Goal: Transaction & Acquisition: Purchase product/service

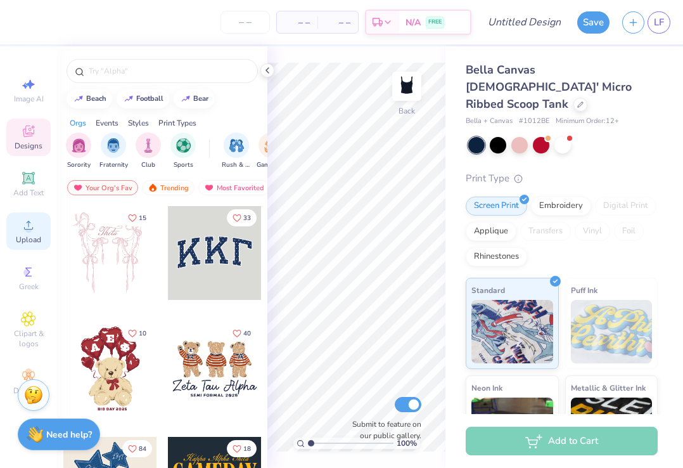
click at [25, 241] on span "Upload" at bounding box center [28, 239] width 25 height 10
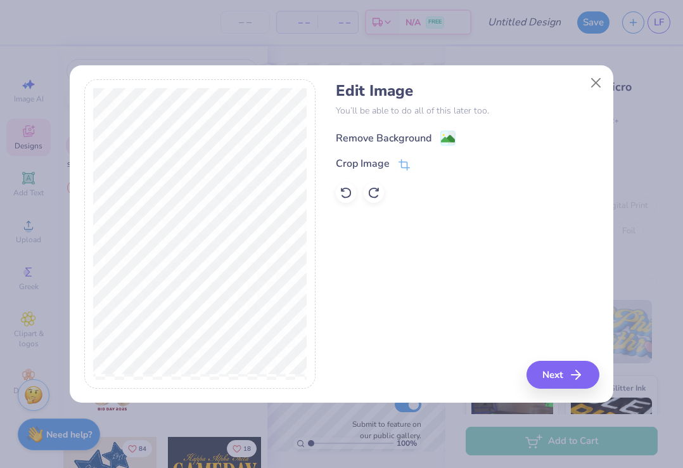
click at [402, 131] on div "Remove Background" at bounding box center [384, 138] width 96 height 15
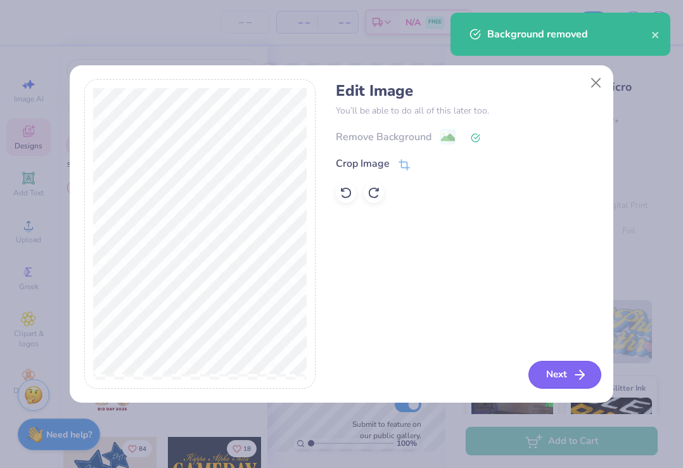
click at [571, 383] on button "Next" at bounding box center [564, 374] width 73 height 28
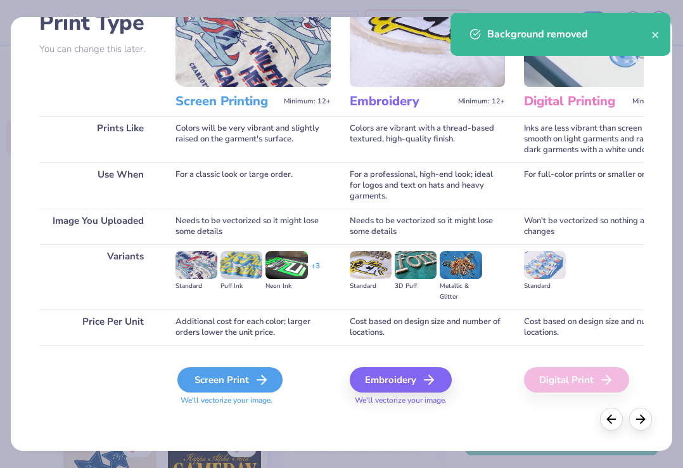
scroll to position [101, 0]
click at [227, 376] on div "Screen Print" at bounding box center [229, 379] width 105 height 25
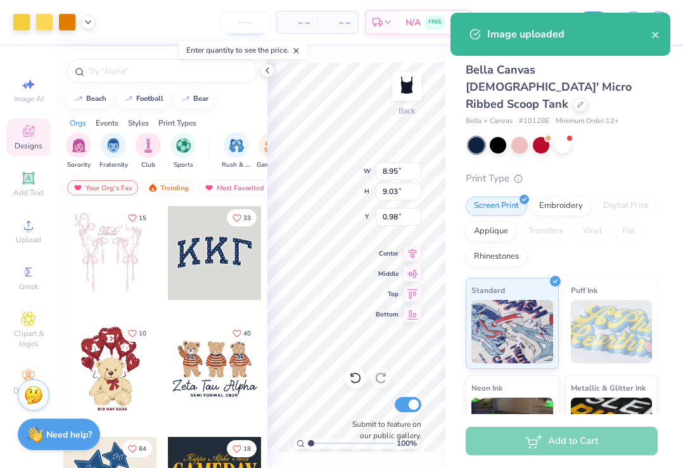
click at [255, 25] on input "number" at bounding box center [244, 22] width 49 height 23
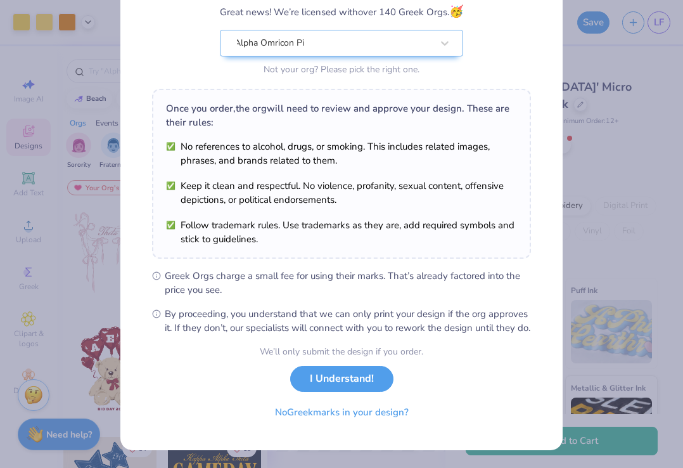
scroll to position [125, 0]
click at [348, 381] on button "I Understand!" at bounding box center [341, 375] width 103 height 26
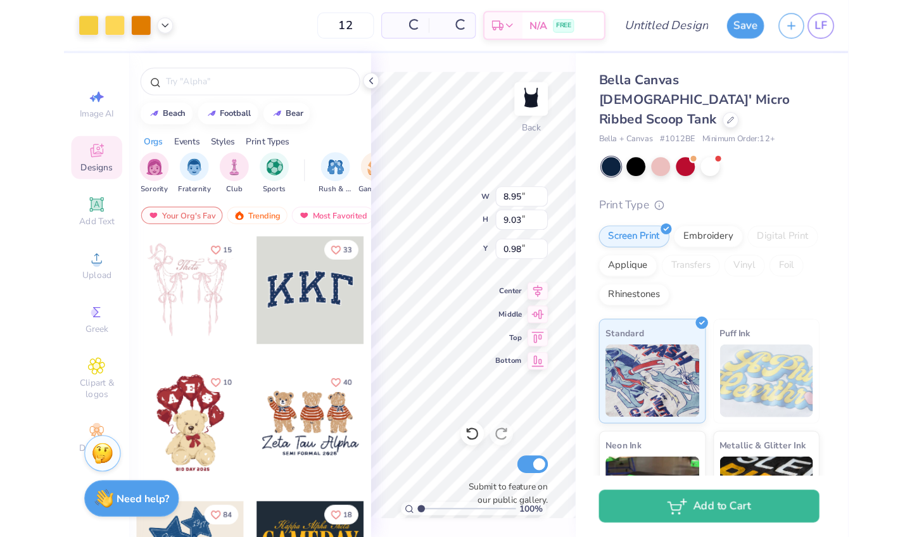
scroll to position [0, 0]
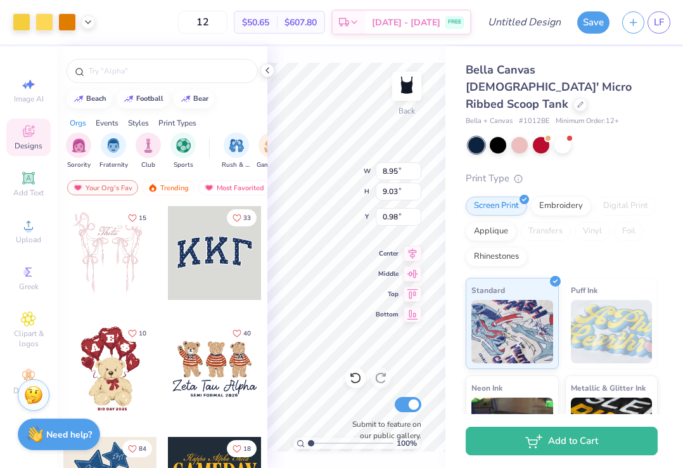
type input "1"
type input "72"
click at [270, 70] on icon at bounding box center [267, 70] width 10 height 10
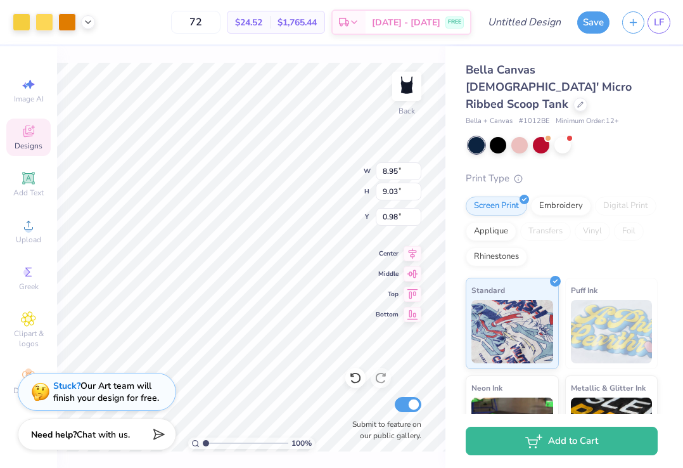
type input "3.84"
type input "3.88"
type input "1.62"
click at [89, 22] on icon at bounding box center [88, 21] width 10 height 10
click at [19, 22] on div at bounding box center [22, 21] width 18 height 18
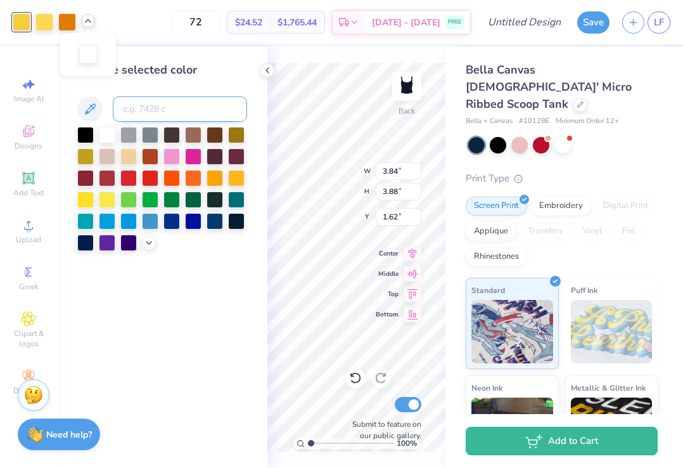
click at [148, 112] on input at bounding box center [180, 108] width 134 height 25
type input "121"
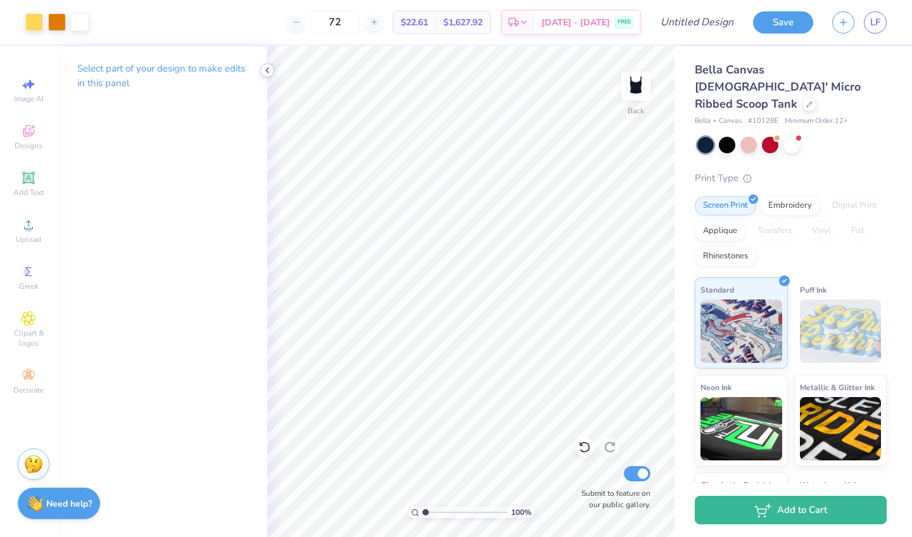
click at [264, 70] on icon at bounding box center [267, 70] width 10 height 10
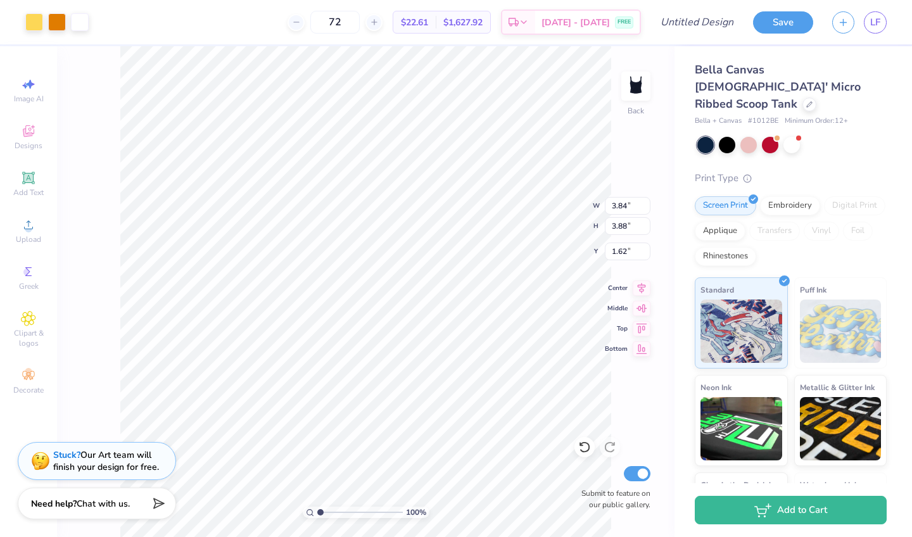
type input "1.08"
click at [806, 100] on icon at bounding box center [809, 103] width 6 height 6
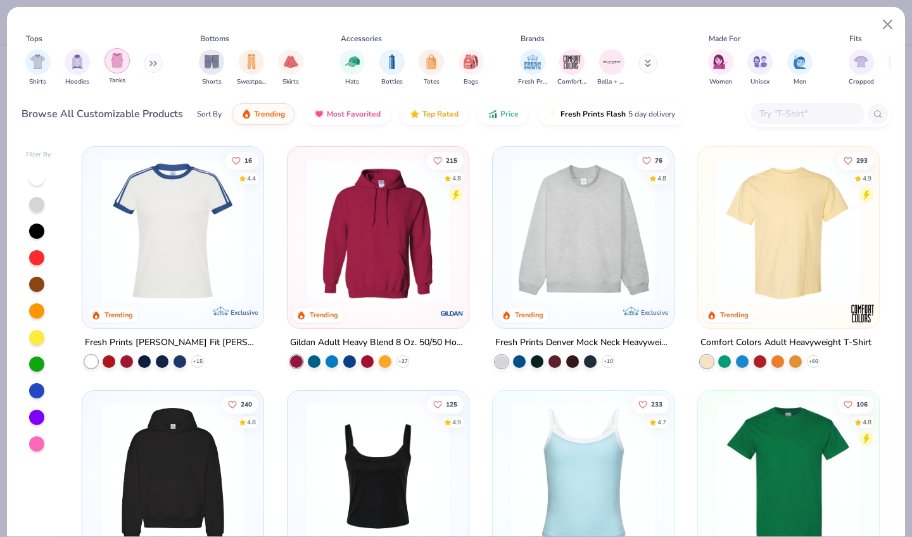
click at [121, 55] on img "filter for Tanks" at bounding box center [117, 60] width 14 height 15
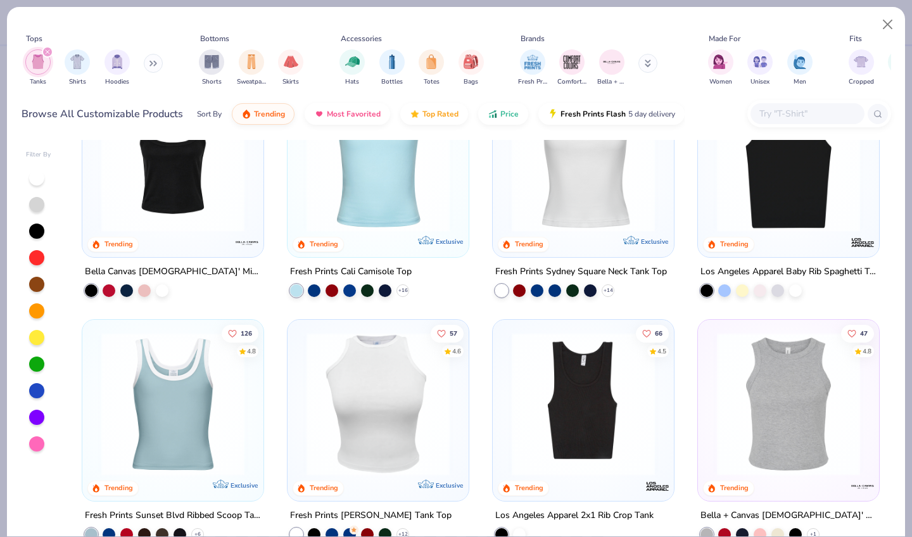
scroll to position [76, 0]
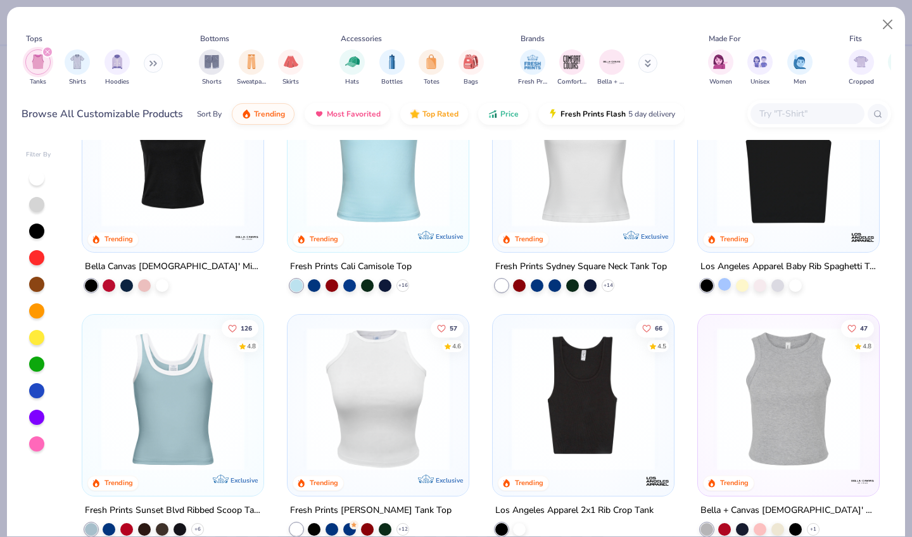
click at [723, 278] on div at bounding box center [724, 284] width 13 height 13
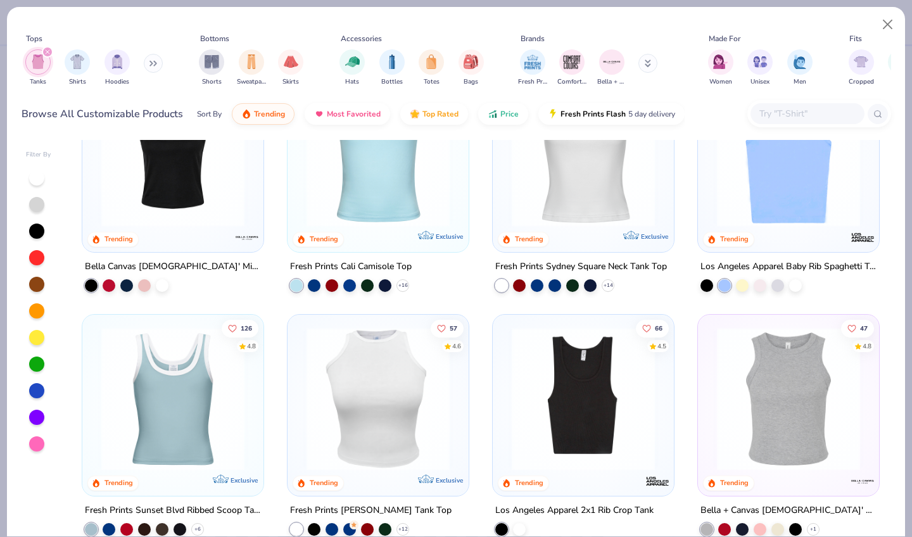
click at [776, 207] on img at bounding box center [789, 155] width 156 height 143
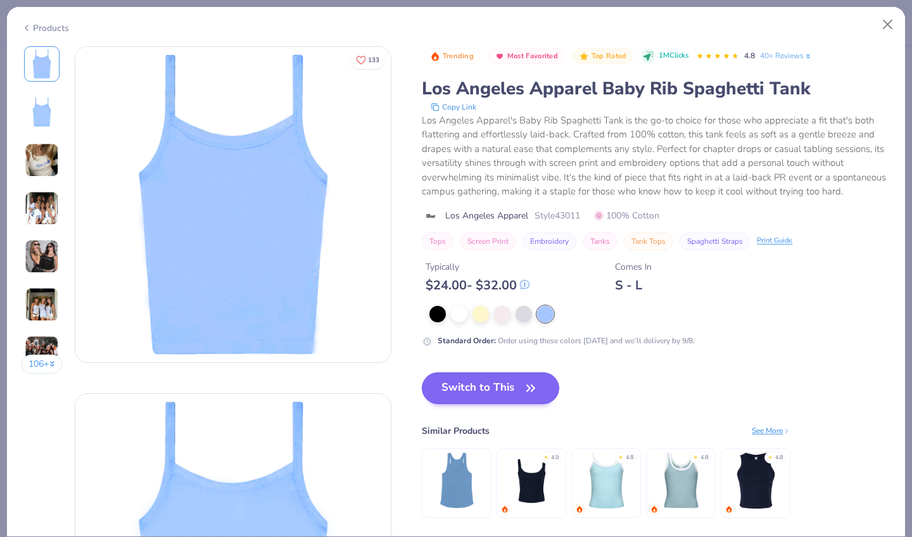
click at [449, 381] on button "Switch to This" at bounding box center [490, 389] width 137 height 32
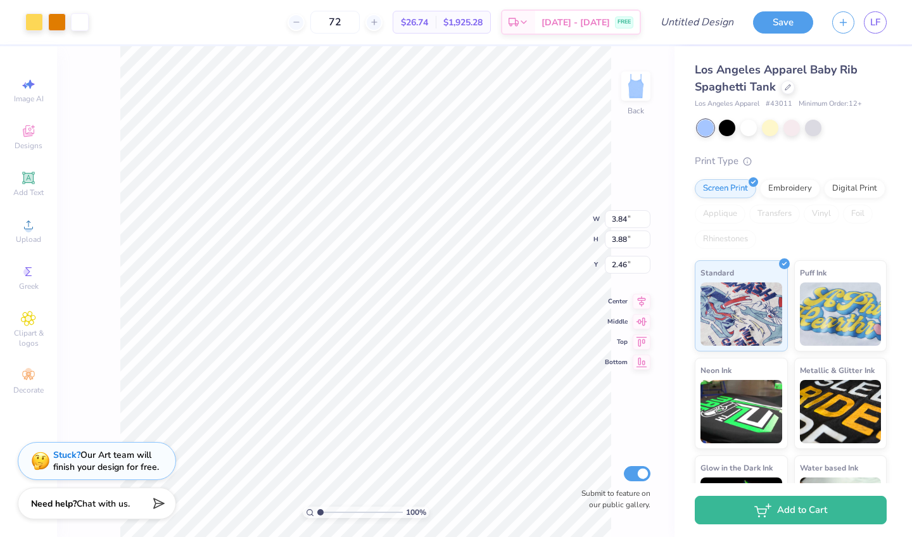
type input "1.73"
click at [785, 88] on icon at bounding box center [788, 86] width 6 height 6
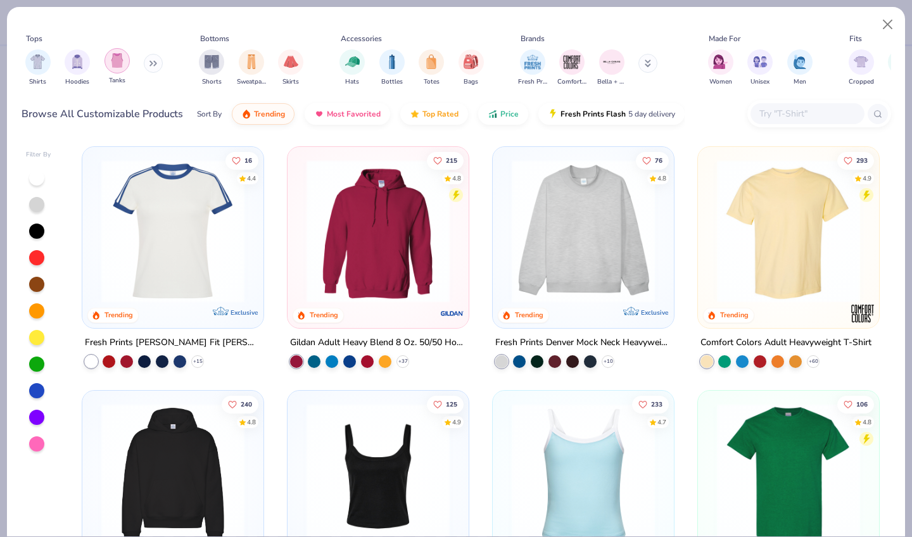
click at [107, 49] on div "filter for Tanks" at bounding box center [117, 60] width 25 height 25
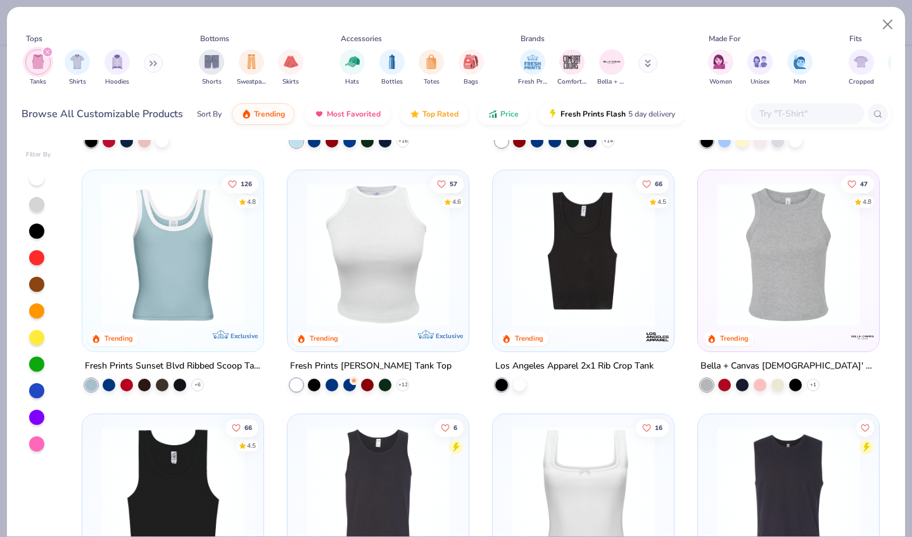
scroll to position [224, 0]
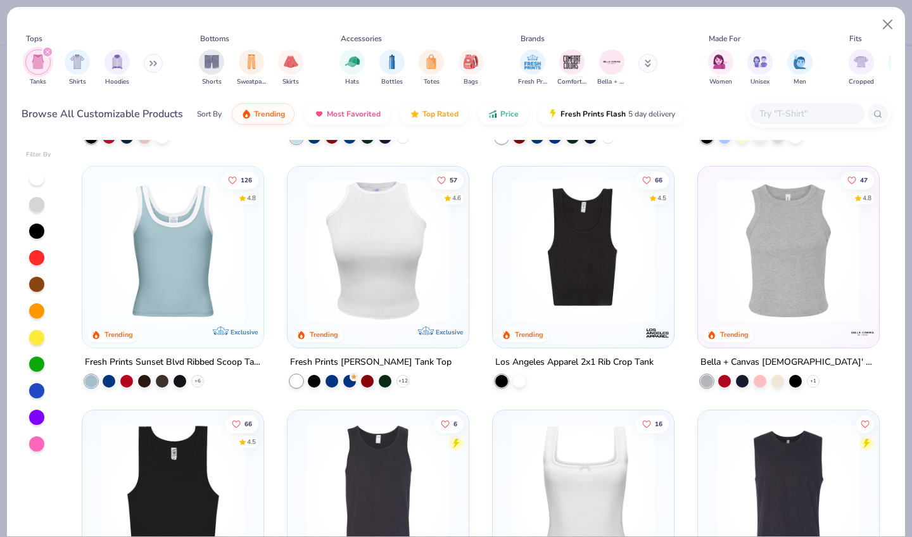
click at [801, 293] on img at bounding box center [789, 250] width 156 height 143
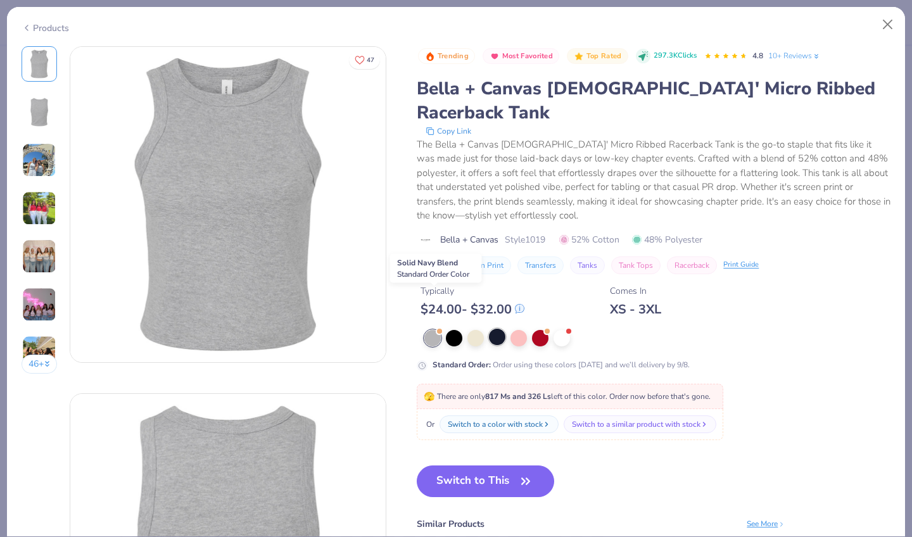
click at [489, 329] on div at bounding box center [497, 337] width 16 height 16
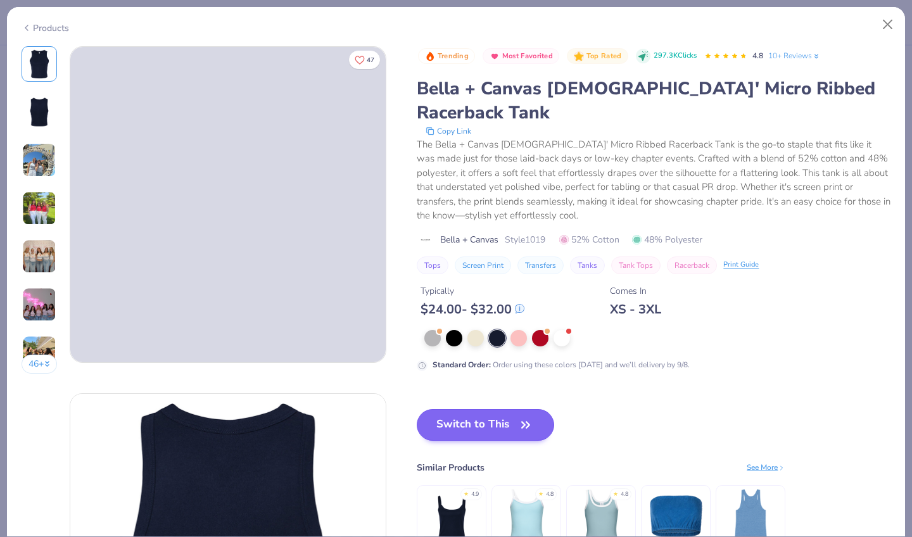
click at [440, 409] on button "Switch to This" at bounding box center [485, 425] width 137 height 32
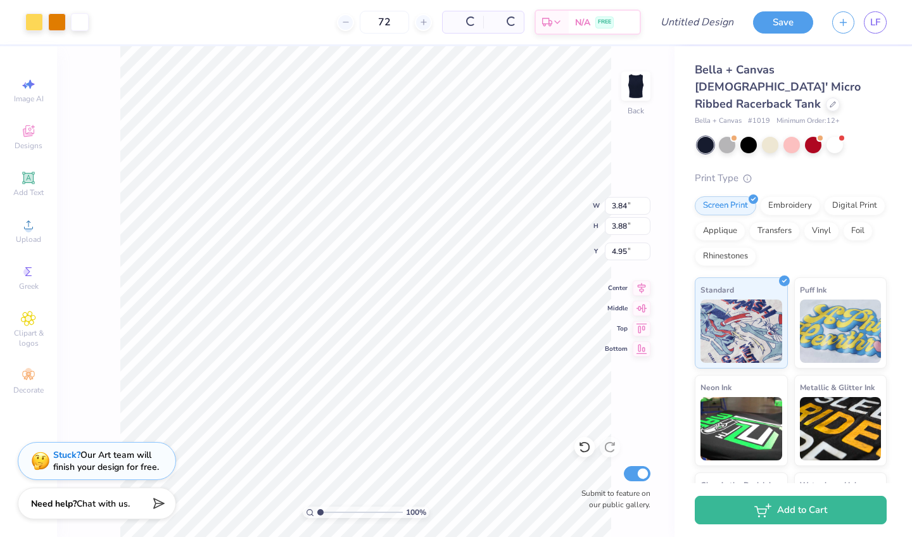
type input "2.68"
click at [220, 24] on div "72 N/A Per Item N/A Total Est. Delivery N/A FREE" at bounding box center [369, 22] width 543 height 44
click at [708, 137] on div at bounding box center [706, 145] width 16 height 16
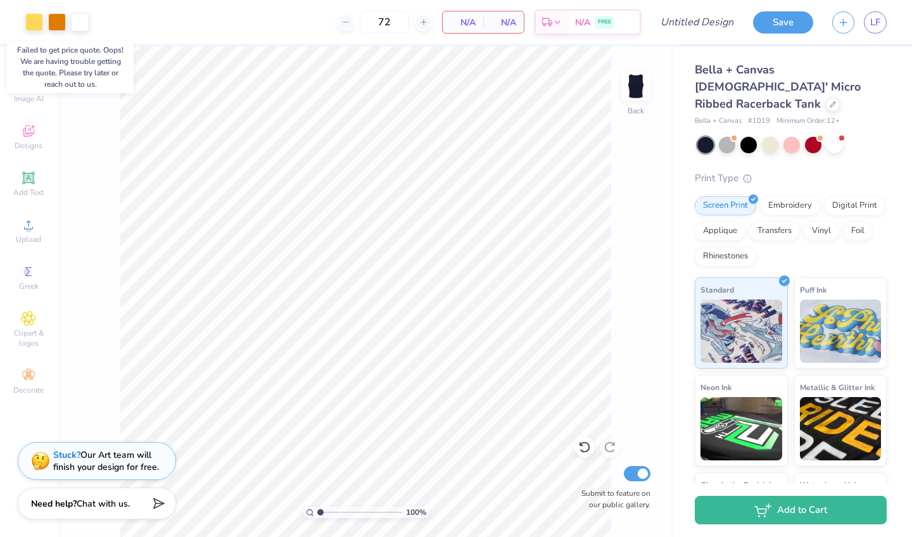
click at [465, 22] on span "N/A" at bounding box center [462, 22] width 25 height 13
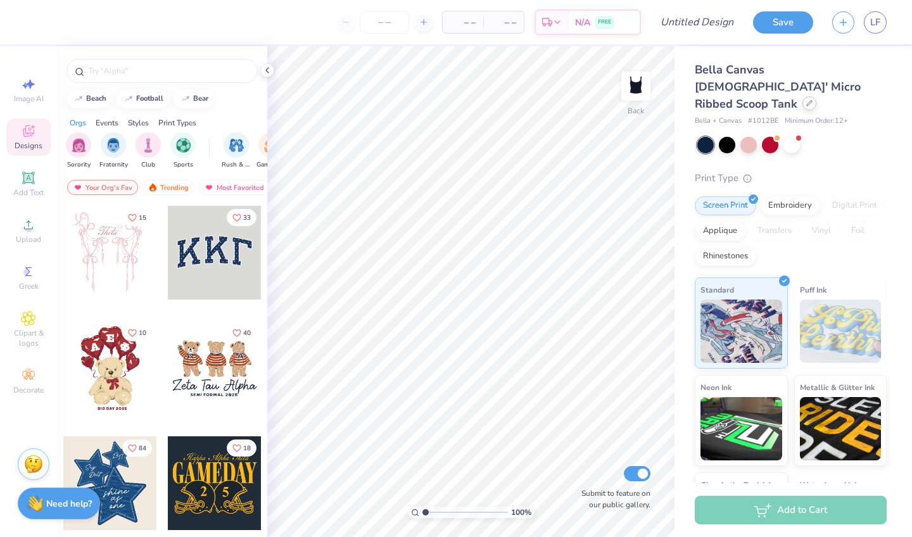
click at [803, 96] on div at bounding box center [810, 103] width 14 height 14
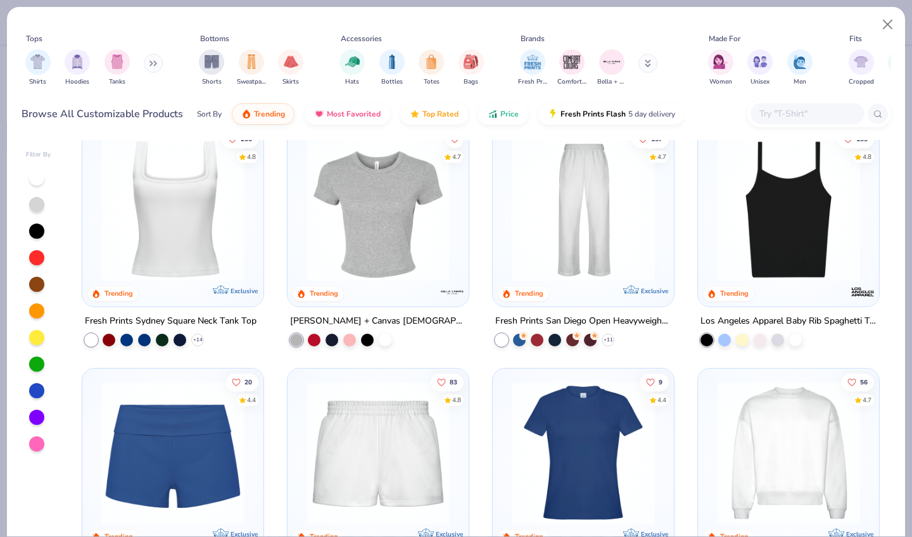
scroll to position [511, 0]
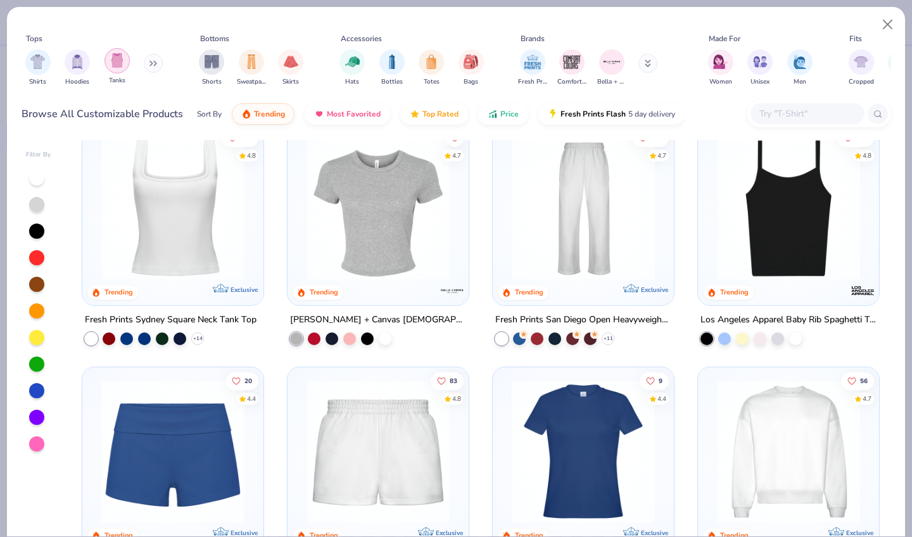
click at [113, 53] on img "filter for Tanks" at bounding box center [117, 60] width 14 height 15
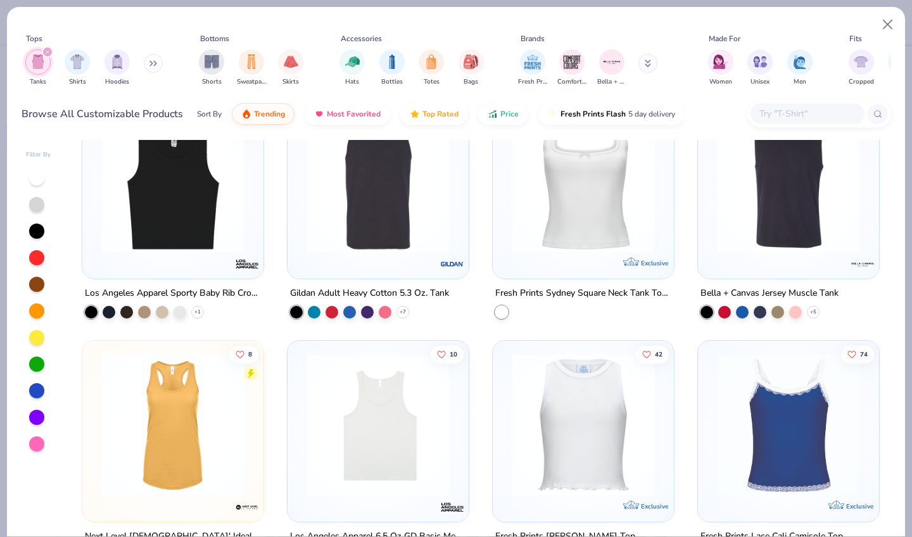
scroll to position [668, 0]
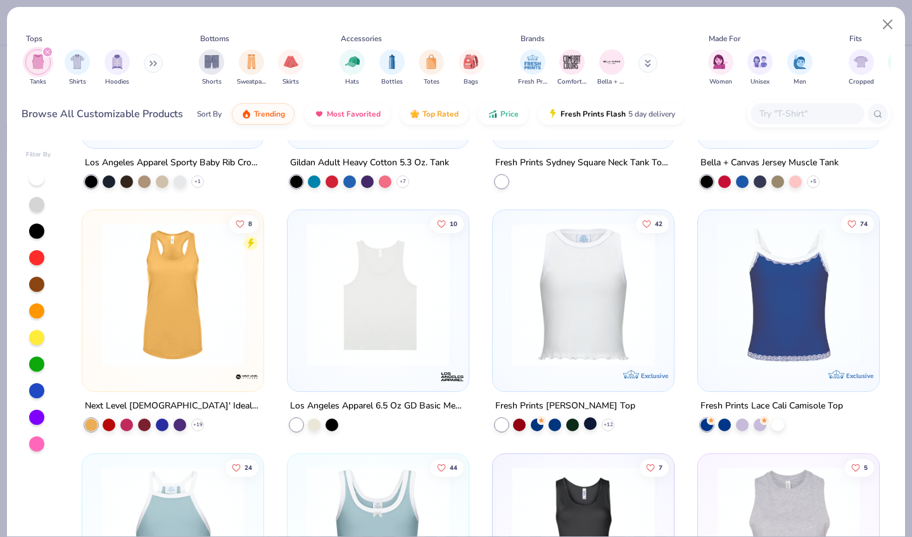
click at [588, 417] on div at bounding box center [590, 423] width 13 height 13
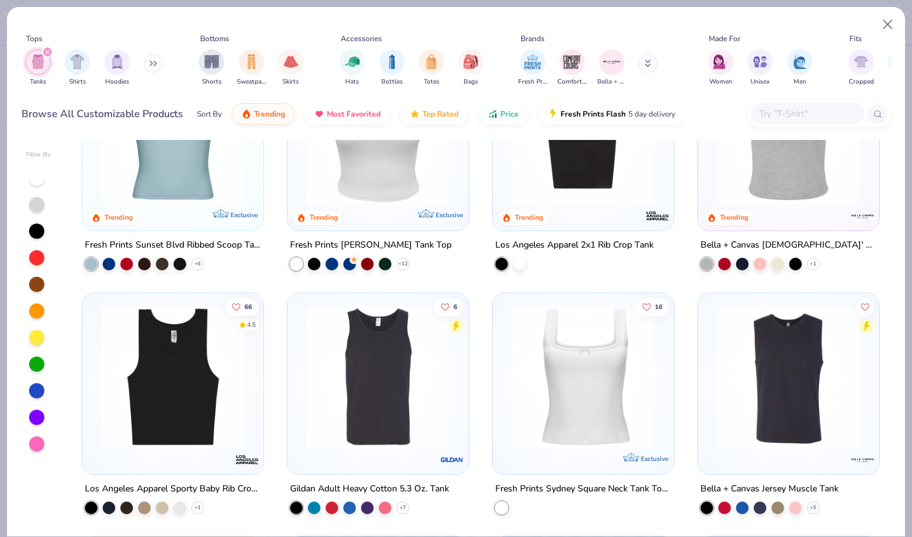
scroll to position [306, 0]
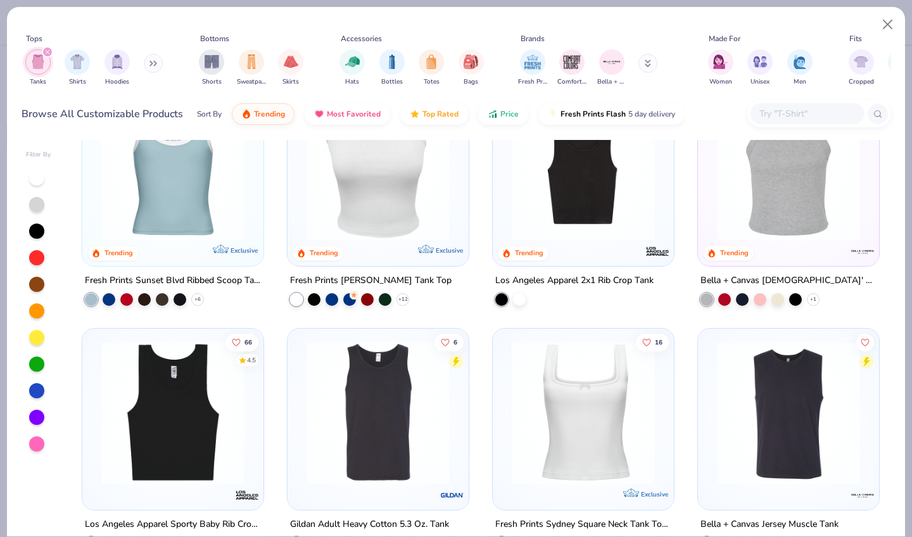
click at [783, 204] on img at bounding box center [789, 169] width 156 height 143
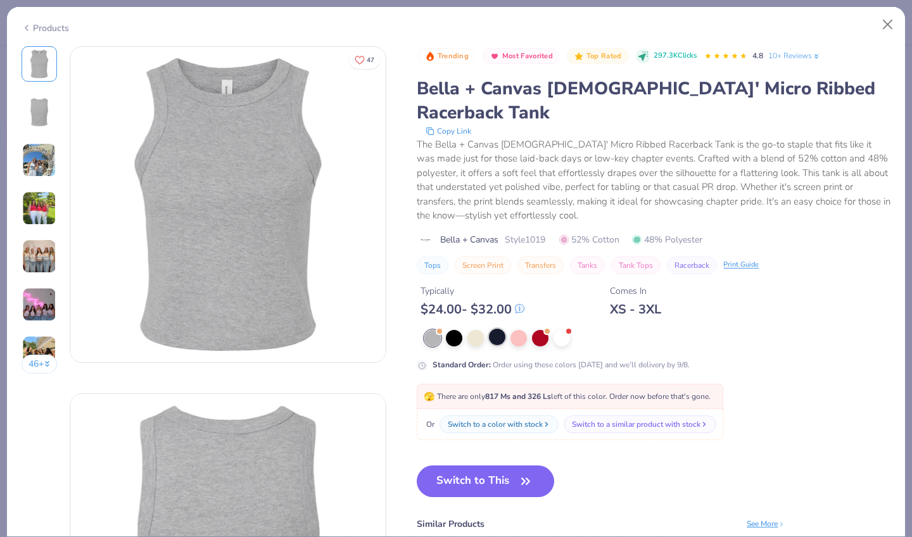
click at [489, 329] on div at bounding box center [497, 337] width 16 height 16
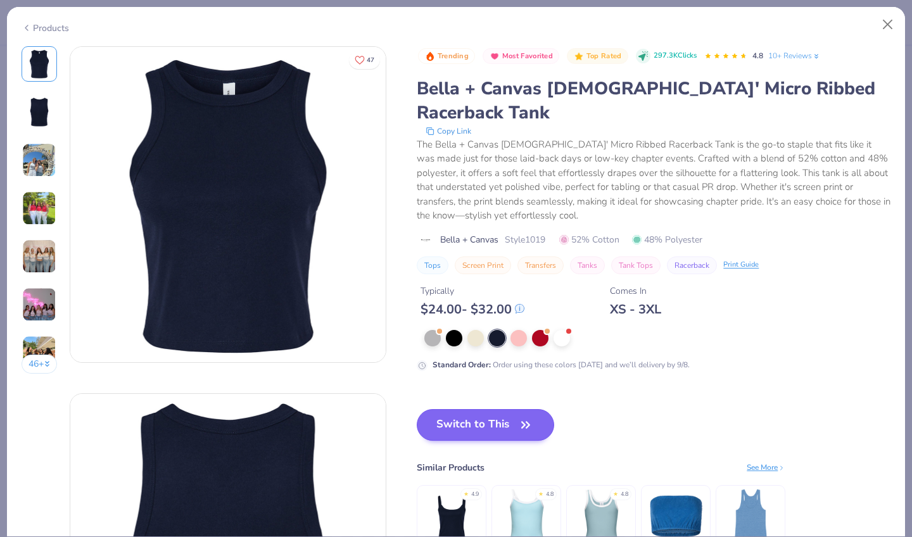
click at [427, 409] on button "Switch to This" at bounding box center [485, 425] width 137 height 32
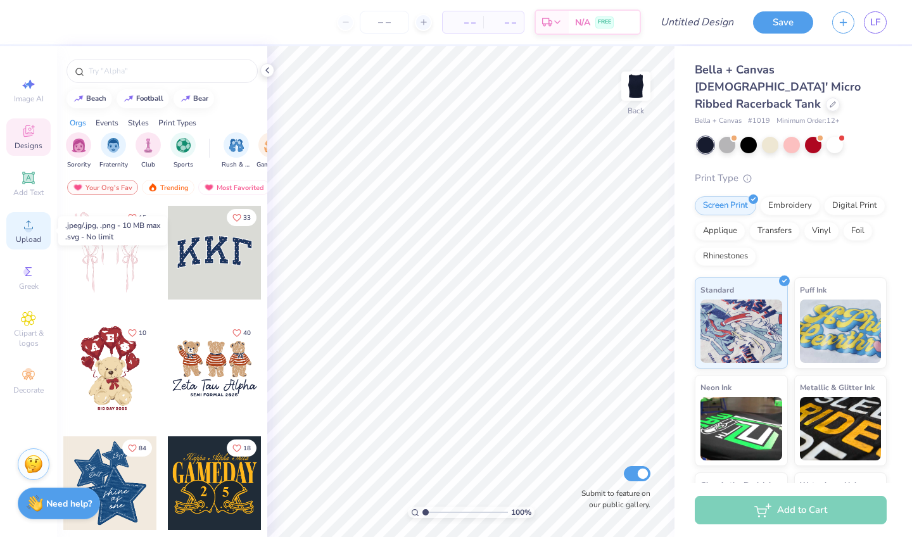
click at [25, 233] on div "Upload" at bounding box center [28, 230] width 44 height 37
